Goal: Navigation & Orientation: Understand site structure

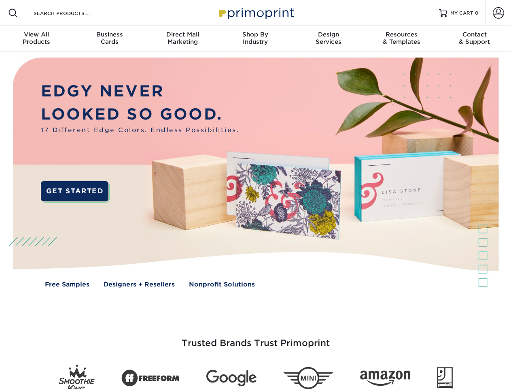
click at [255, 194] on img at bounding box center [255, 178] width 506 height 253
click at [13, 13] on span at bounding box center [13, 13] width 10 height 10
click at [498, 13] on span at bounding box center [498, 12] width 11 height 11
click at [36, 39] on div "View All Products" at bounding box center [36, 38] width 73 height 15
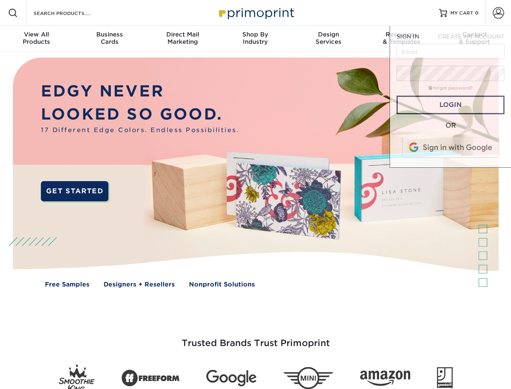
click at [109, 39] on div "Business Cards" at bounding box center [109, 38] width 73 height 15
click at [183, 39] on div "Direct Mail Marketing" at bounding box center [182, 38] width 73 height 15
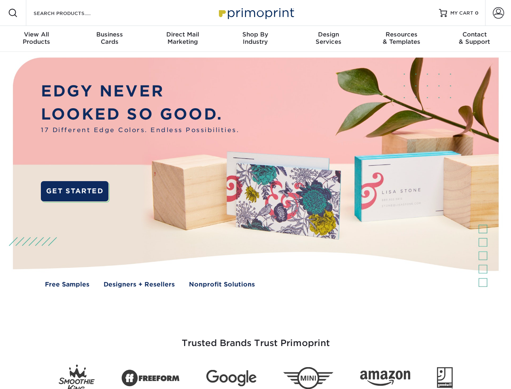
click at [255, 39] on div "Shop By Industry" at bounding box center [255, 38] width 73 height 15
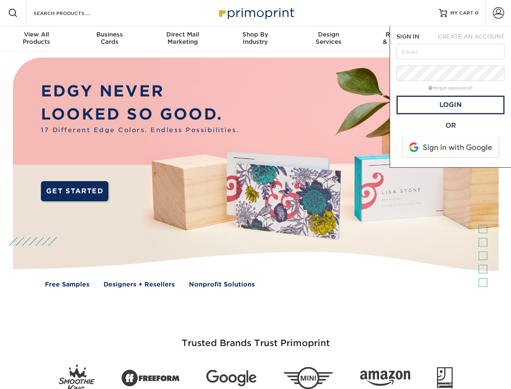
click at [329, 39] on div "Design Services" at bounding box center [328, 38] width 73 height 15
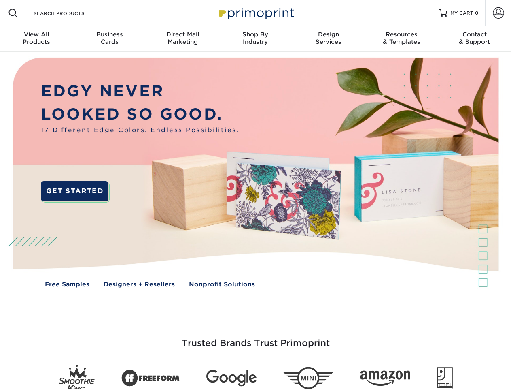
click at [402, 39] on span "SIGN IN" at bounding box center [408, 36] width 23 height 6
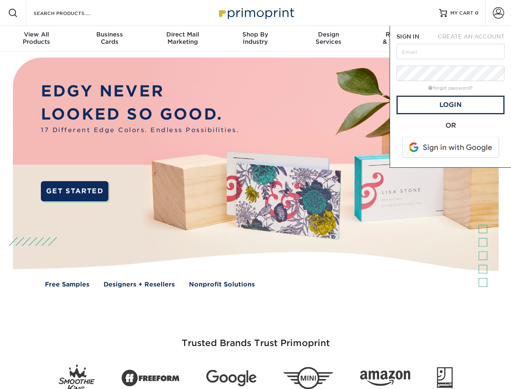
click at [475, 39] on div "Contact & Support" at bounding box center [474, 38] width 73 height 15
